Goal: Transaction & Acquisition: Purchase product/service

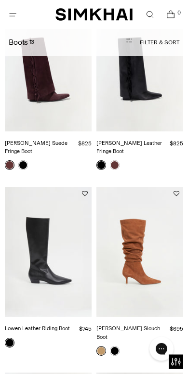
click at [15, 15] on icon "Open menu modal" at bounding box center [13, 15] width 10 height 8
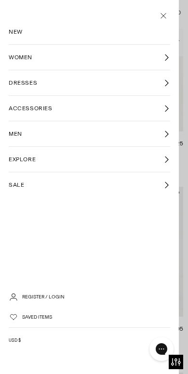
click at [25, 59] on span "WOMEN" at bounding box center [21, 57] width 24 height 9
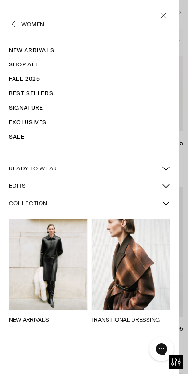
click at [33, 81] on link "Fall 2025" at bounding box center [89, 79] width 161 height 14
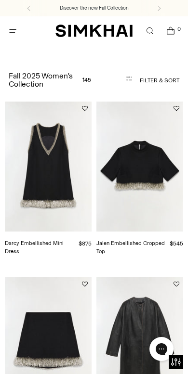
click at [168, 79] on button "Filter & Sort" at bounding box center [138, 80] width 82 height 19
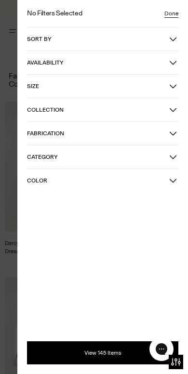
click at [172, 42] on icon "button" at bounding box center [173, 39] width 8 height 8
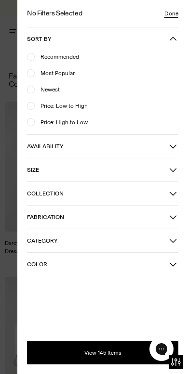
click at [33, 120] on div at bounding box center [31, 122] width 8 height 8
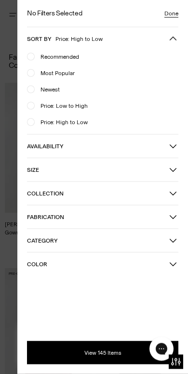
scroll to position [44, 0]
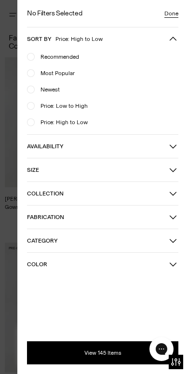
click at [110, 352] on button "View 145 Items" at bounding box center [102, 352] width 151 height 23
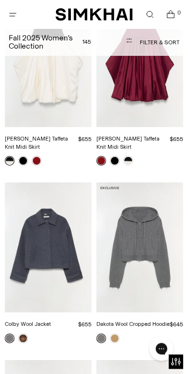
scroll to position [5921, 0]
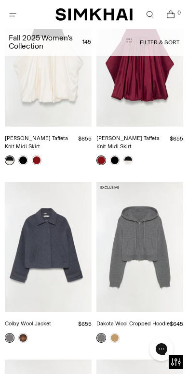
click at [25, 333] on link at bounding box center [23, 338] width 10 height 10
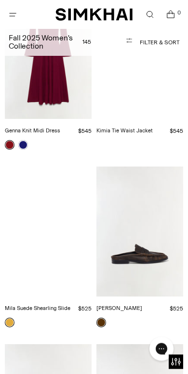
scroll to position [8613, 0]
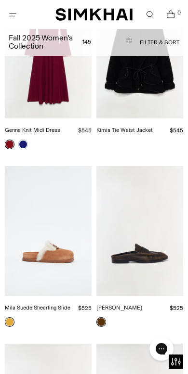
click at [163, 166] on img "Dean Leather Loafer" at bounding box center [139, 231] width 87 height 130
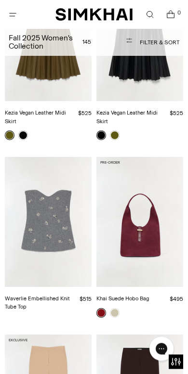
scroll to position [9356, 0]
click at [116, 308] on link at bounding box center [115, 313] width 10 height 10
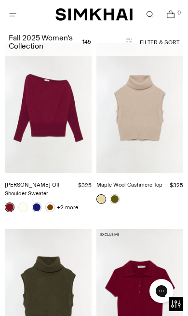
scroll to position [12510, 0]
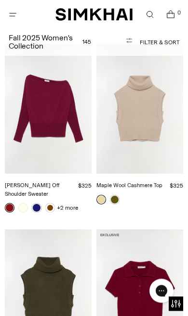
click at [160, 230] on img "Twila Cashmere Polo" at bounding box center [139, 295] width 87 height 130
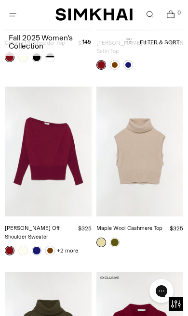
scroll to position [12463, 0]
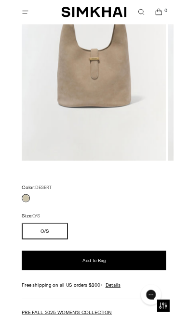
scroll to position [146, 0]
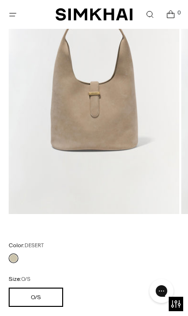
click at [105, 101] on img at bounding box center [94, 86] width 170 height 255
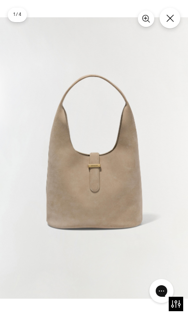
click at [97, 172] on img at bounding box center [94, 157] width 188 height 281
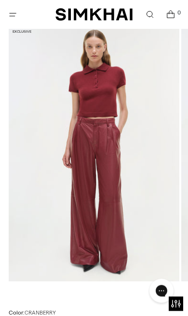
scroll to position [66, 0]
